Goal: Transaction & Acquisition: Book appointment/travel/reservation

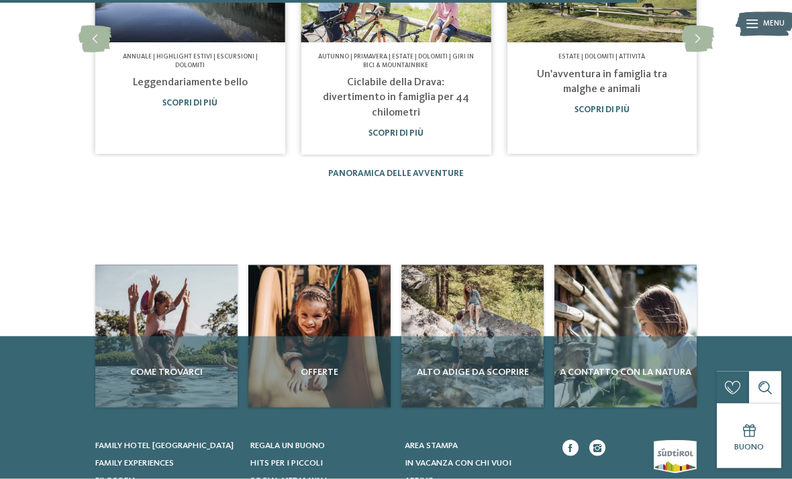
scroll to position [972, 0]
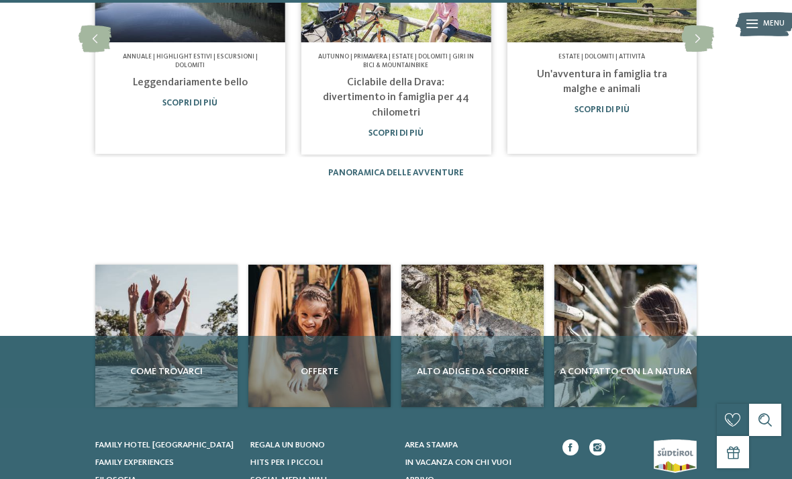
click at [343, 364] on span "Offerte" at bounding box center [320, 370] width 132 height 13
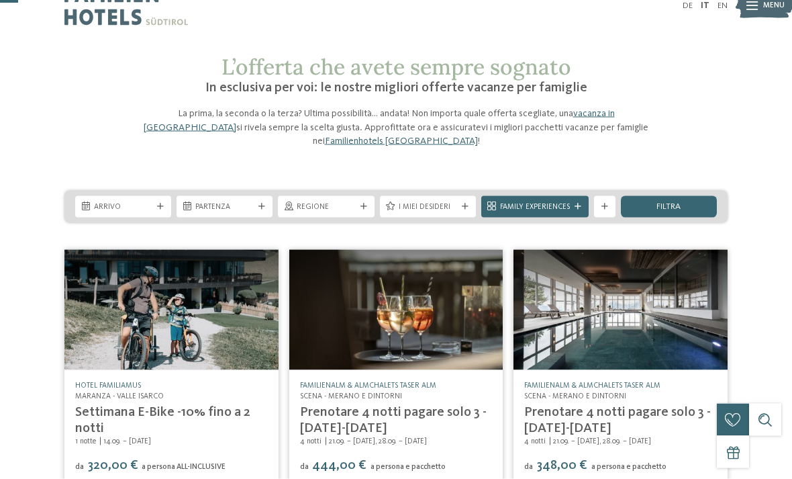
scroll to position [19, 0]
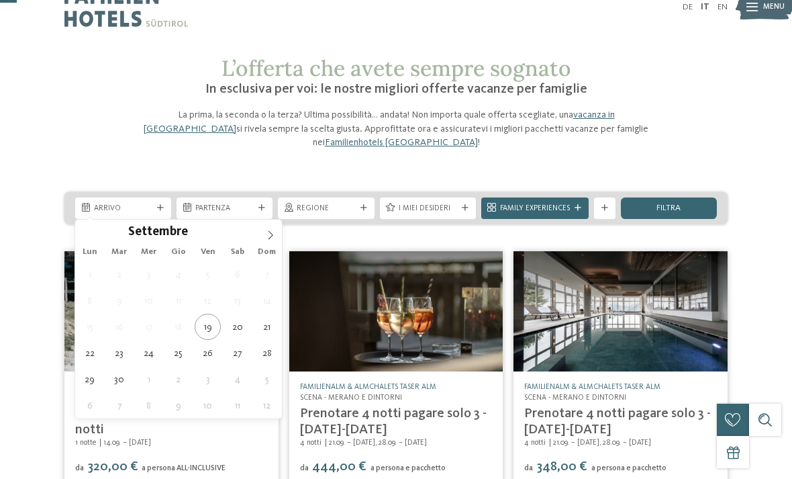
click at [272, 236] on icon at bounding box center [270, 234] width 5 height 9
click at [276, 237] on span at bounding box center [270, 230] width 23 height 23
click at [275, 239] on icon at bounding box center [270, 234] width 9 height 9
type div "[DATE]"
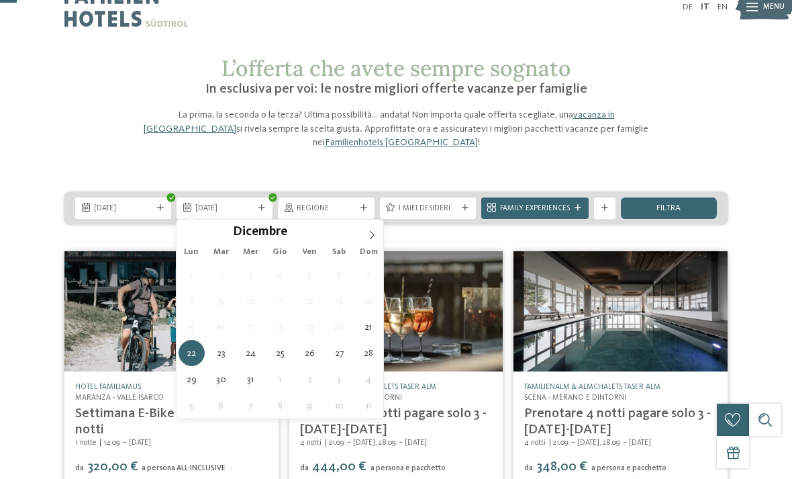
type div "[DATE]"
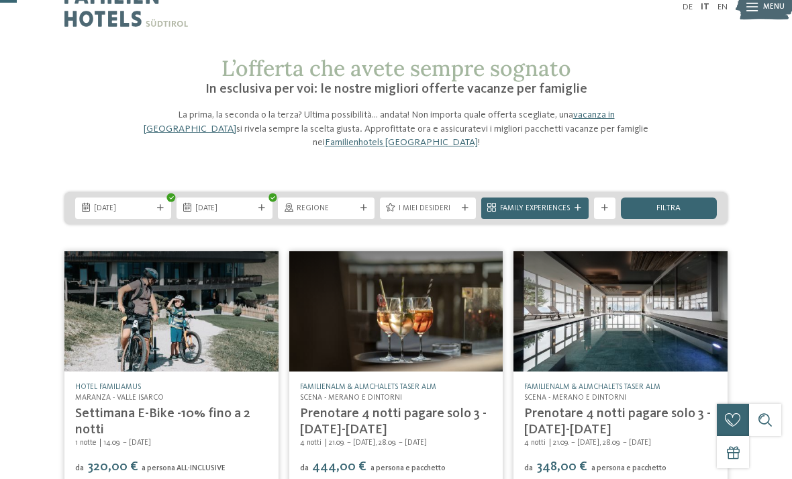
click at [339, 201] on div "Regione" at bounding box center [326, 207] width 96 height 21
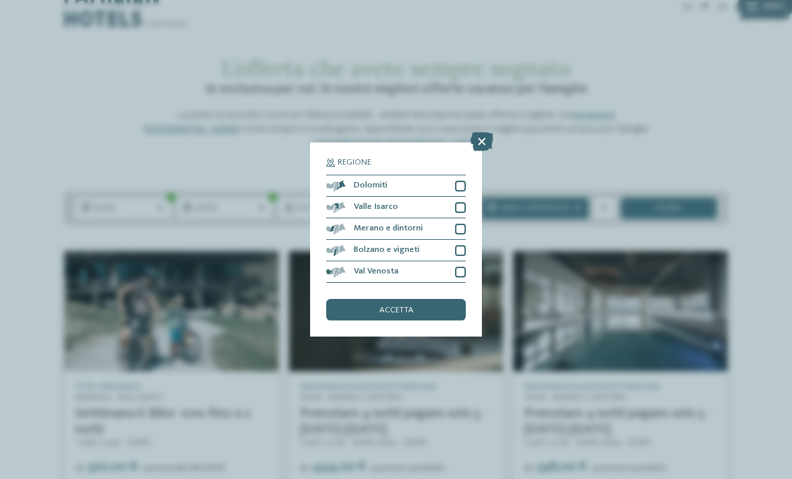
click at [476, 132] on icon at bounding box center [481, 141] width 23 height 19
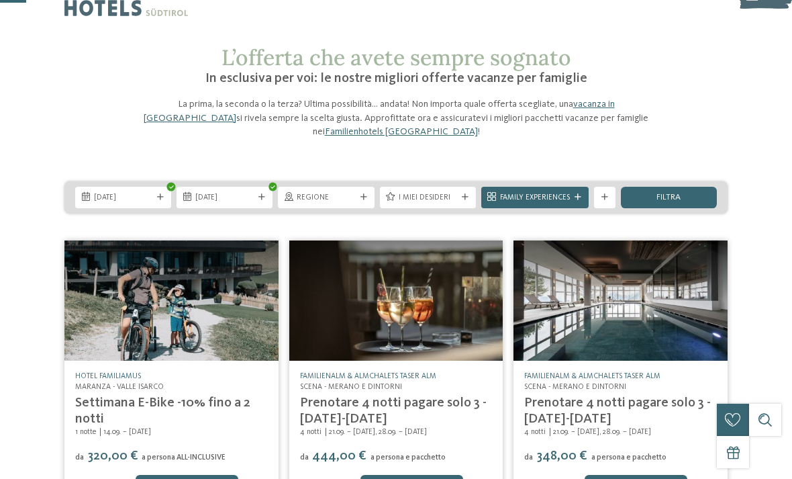
scroll to position [31, 0]
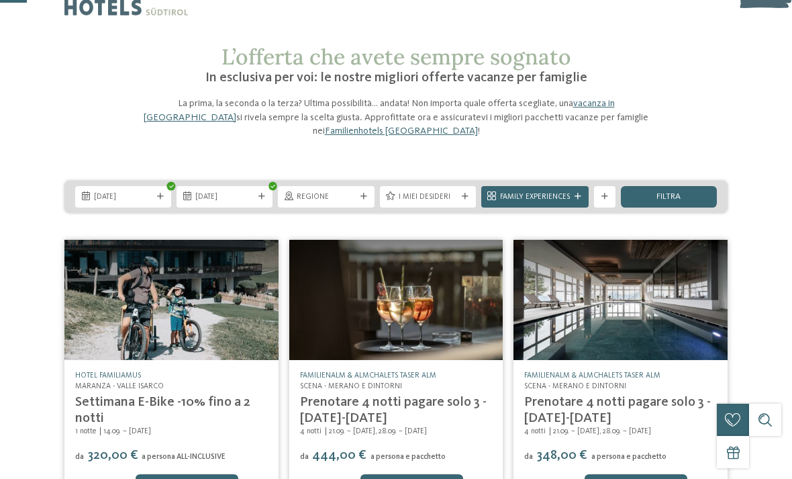
click at [695, 201] on div "filtra" at bounding box center [669, 196] width 96 height 21
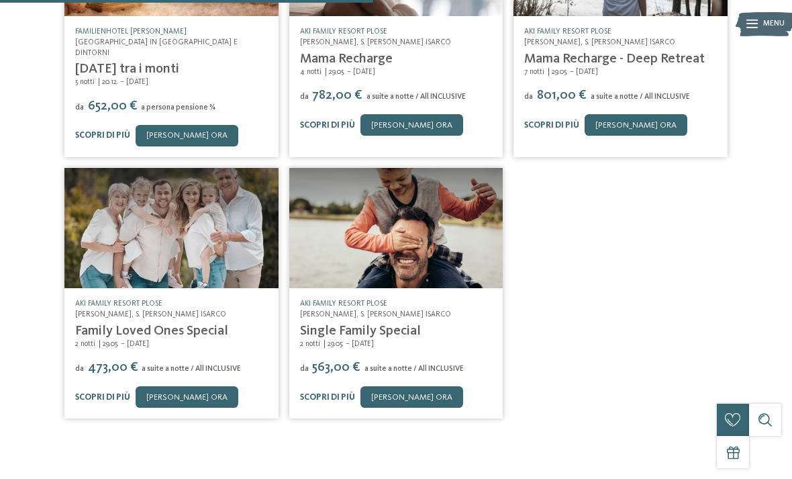
scroll to position [438, 0]
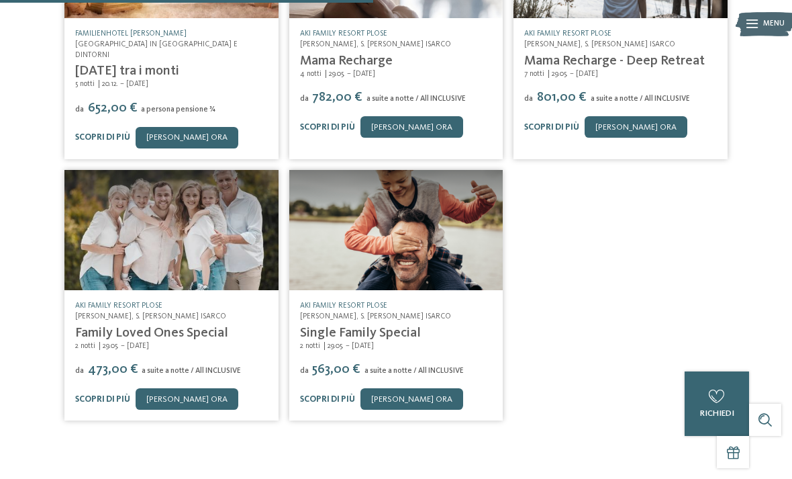
click at [98, 326] on link "Family Loved Ones Special" at bounding box center [151, 332] width 153 height 13
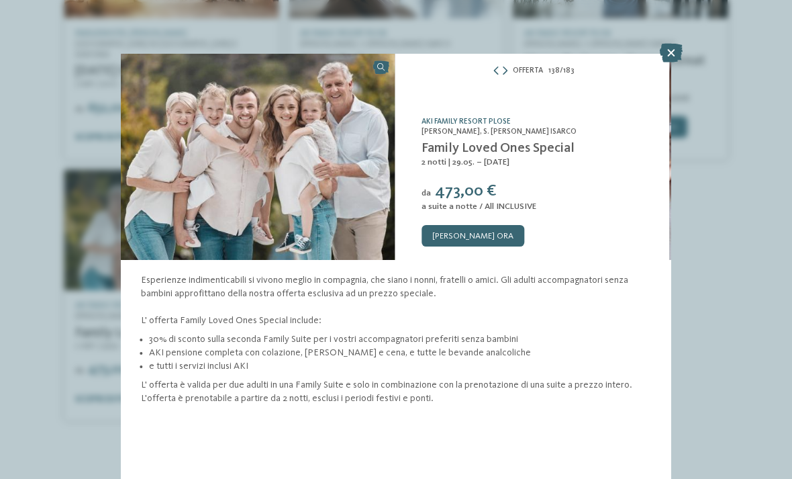
scroll to position [7, 0]
click at [664, 56] on icon at bounding box center [671, 53] width 23 height 19
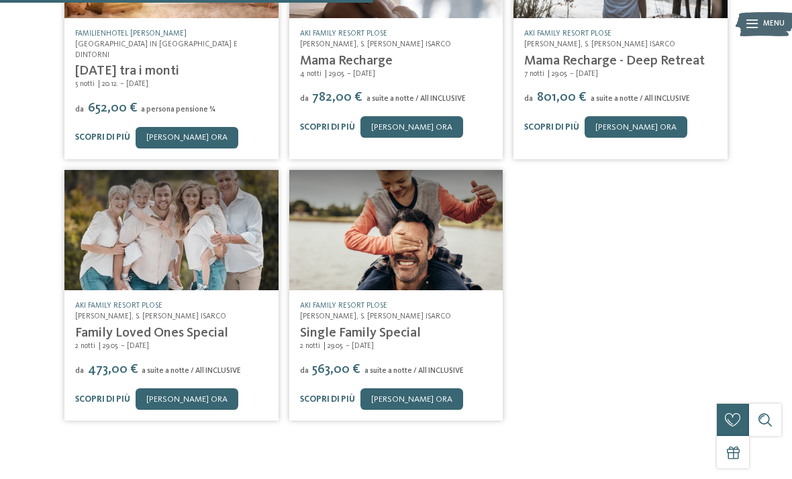
click at [674, 54] on link "Mama Recharge - Deep Retreat" at bounding box center [614, 60] width 181 height 13
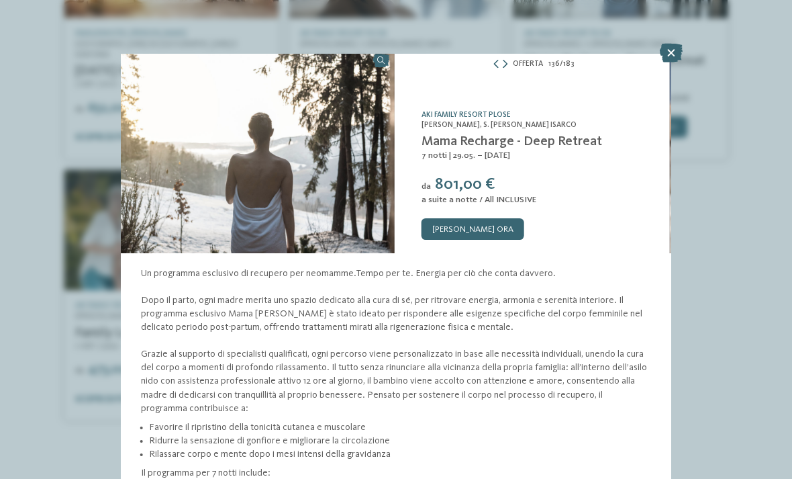
click at [670, 51] on icon at bounding box center [671, 53] width 23 height 19
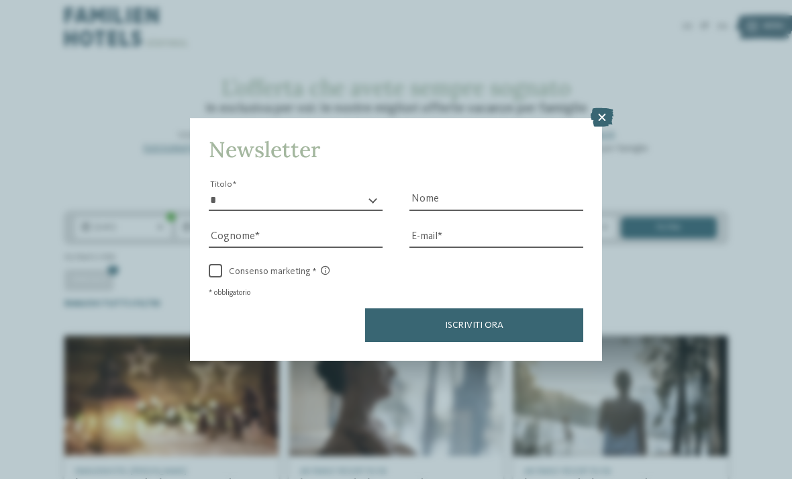
click at [605, 108] on icon at bounding box center [602, 117] width 23 height 19
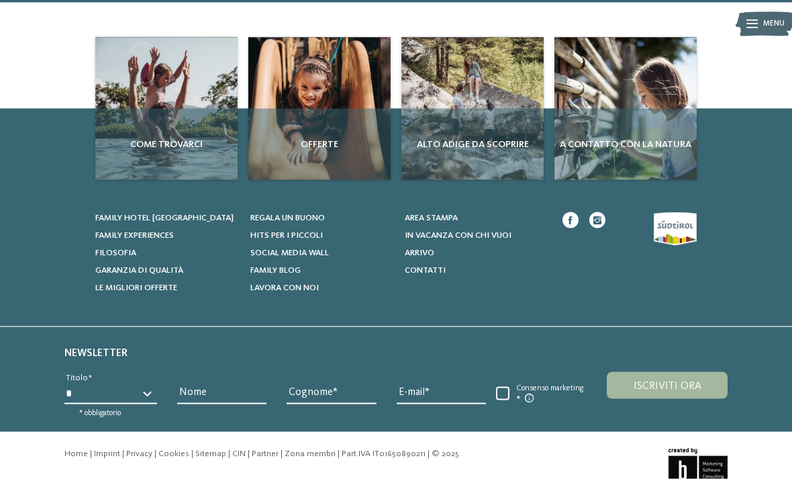
scroll to position [929, 0]
